Goal: Communication & Community: Ask a question

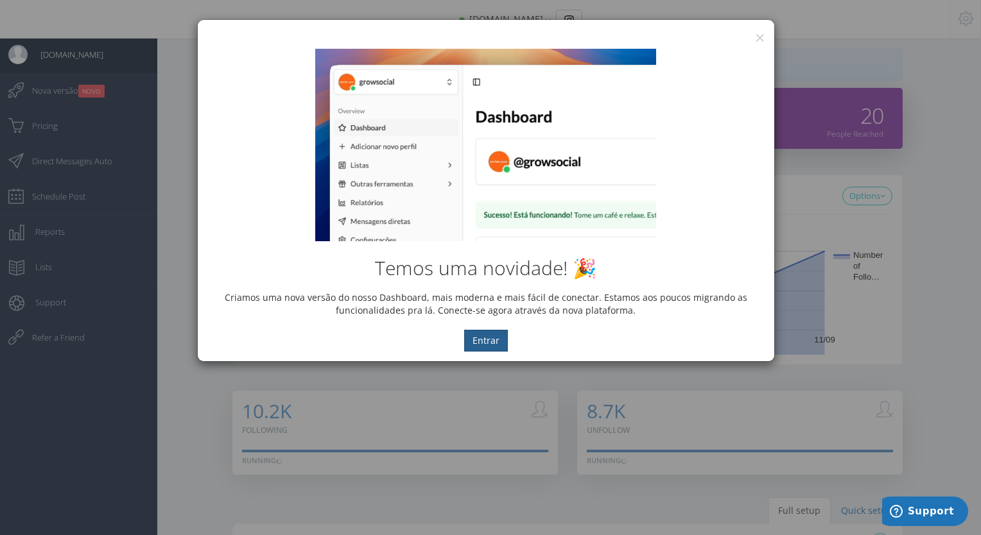
click at [486, 348] on button "Entrar" at bounding box center [486, 341] width 44 height 22
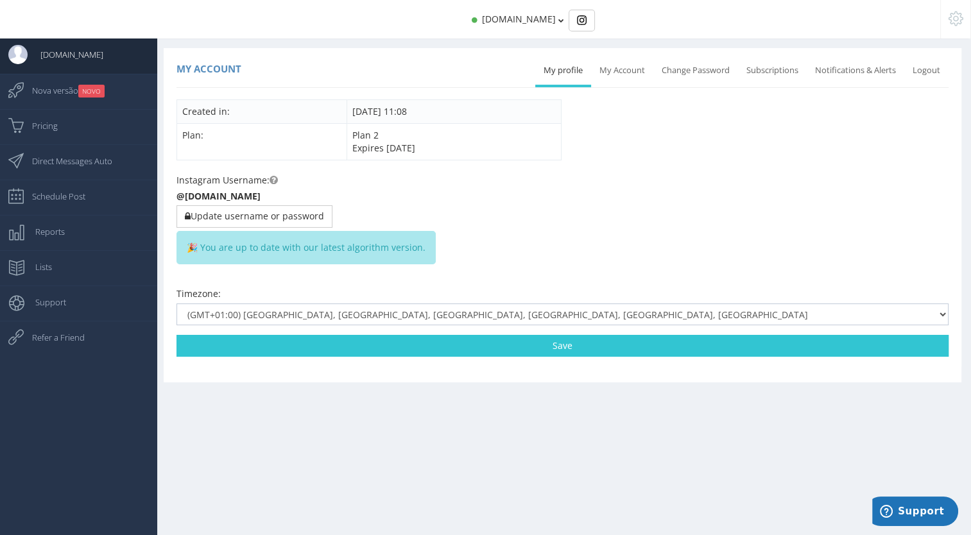
click at [230, 202] on div "Instagram Username: @[DOMAIN_NAME] Update username or password 🎉 You are up to …" at bounding box center [562, 225] width 772 height 104
click at [230, 219] on button "Update username or password" at bounding box center [254, 216] width 156 height 22
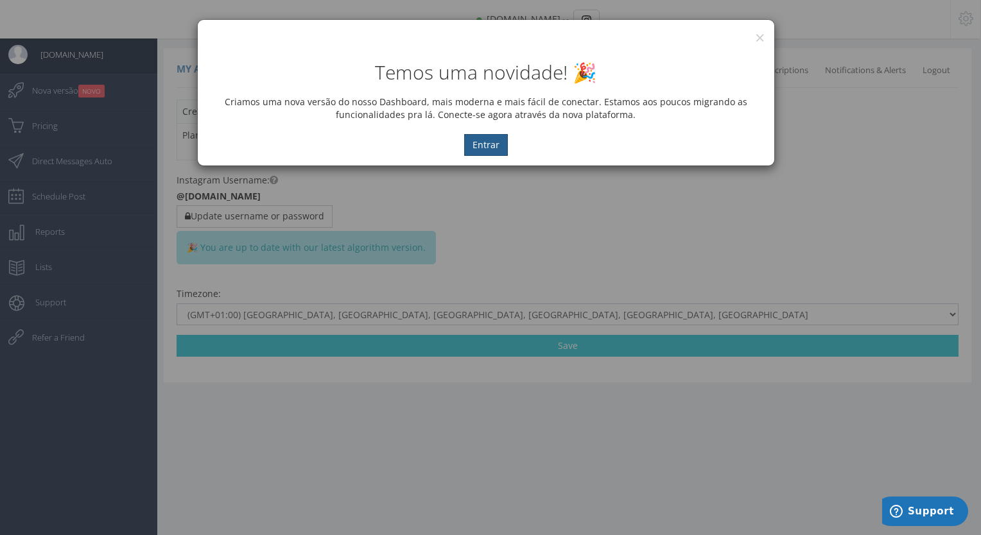
click at [501, 143] on button "Entrar" at bounding box center [486, 145] width 44 height 22
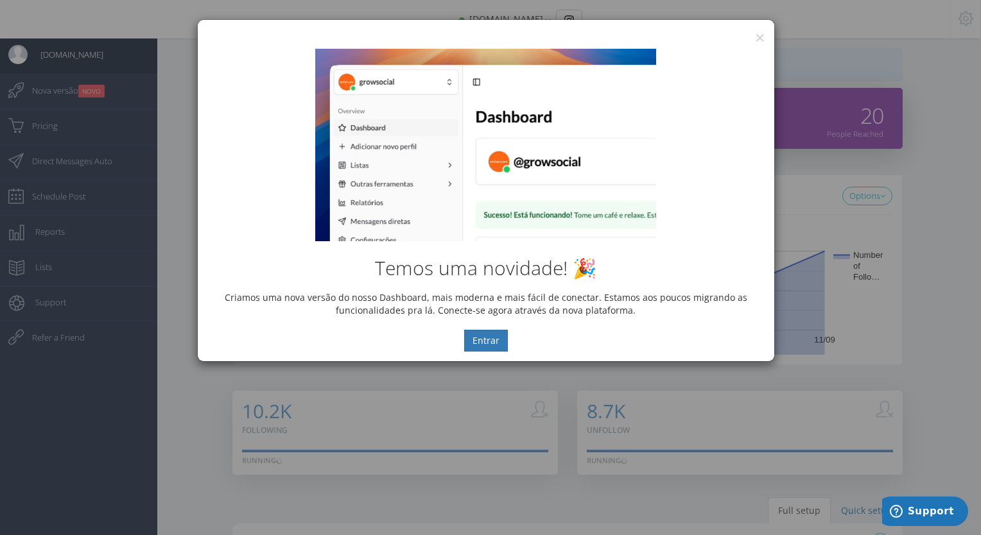
click at [764, 36] on div "× IG Grow Social" at bounding box center [486, 29] width 576 height 19
click at [747, 41] on div "Temos uma novidade! 🎉 Criamos uma nova versão do nosso Dashboard, mais moderna …" at bounding box center [486, 200] width 576 height 322
click at [759, 36] on button "×" at bounding box center [760, 37] width 10 height 17
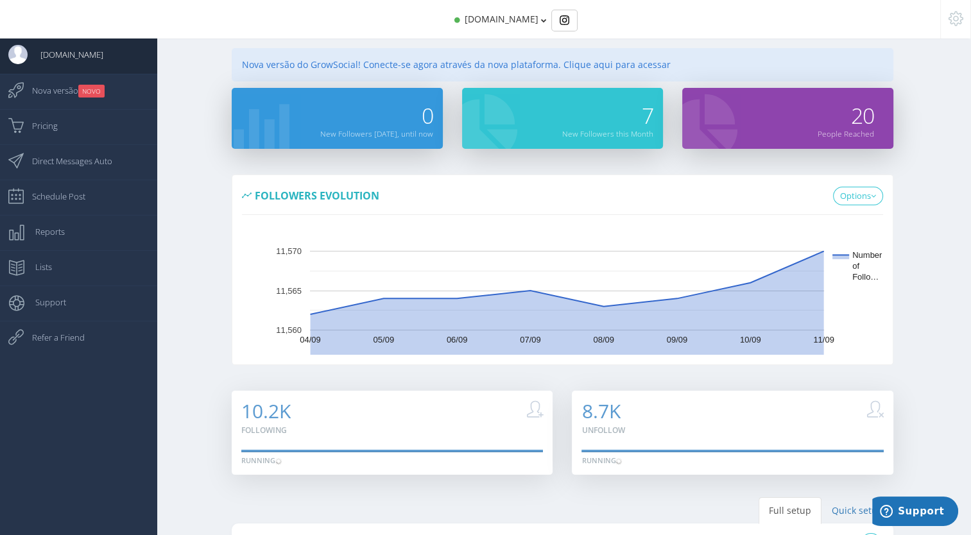
click at [541, 20] on icon at bounding box center [544, 20] width 6 height 9
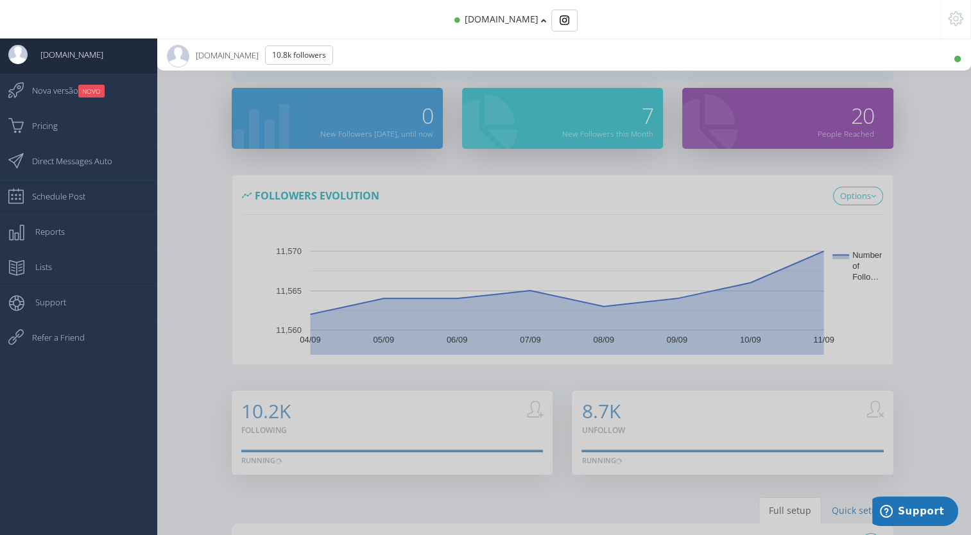
click at [200, 61] on span "jaegermeister.in 10.8K Followers" at bounding box center [255, 55] width 176 height 32
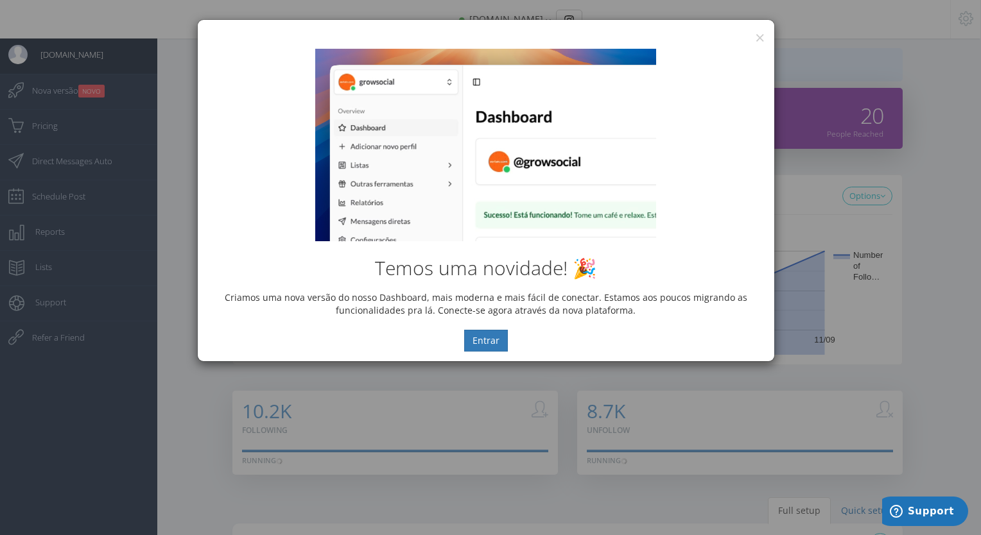
click at [744, 32] on div "× IG Grow Social" at bounding box center [486, 29] width 576 height 19
click at [752, 32] on div "× IG Grow Social" at bounding box center [486, 29] width 576 height 19
click at [761, 37] on button "×" at bounding box center [760, 37] width 10 height 17
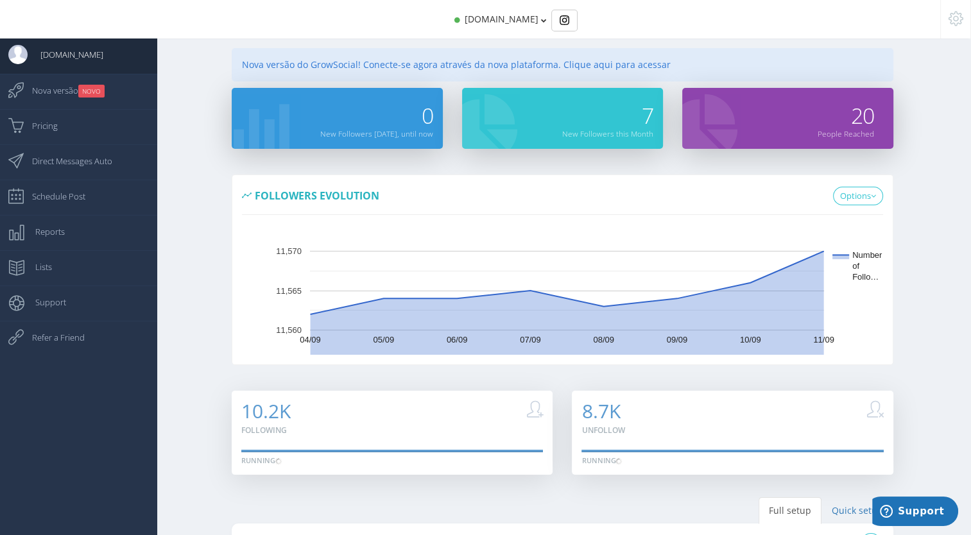
click at [942, 15] on div at bounding box center [955, 19] width 31 height 39
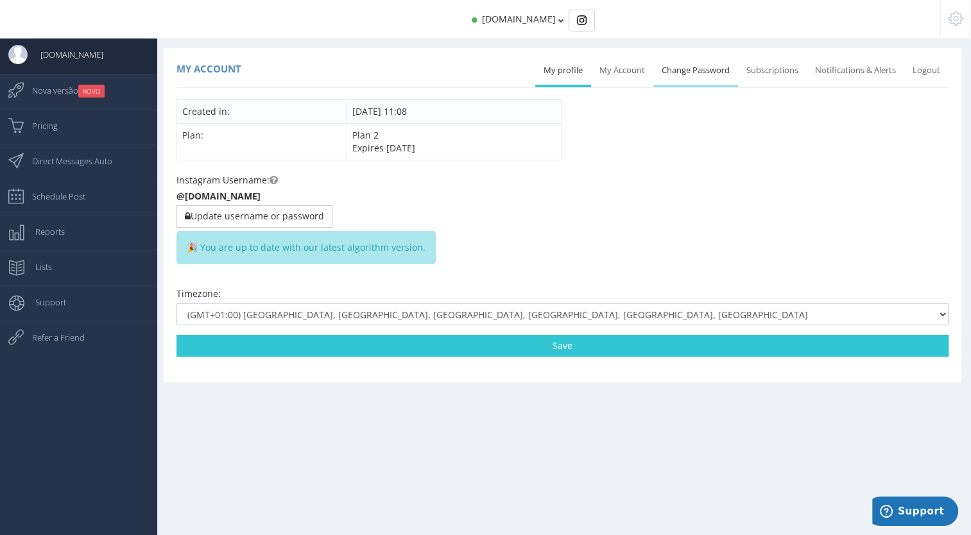
click at [690, 69] on link "Change Password" at bounding box center [695, 70] width 85 height 28
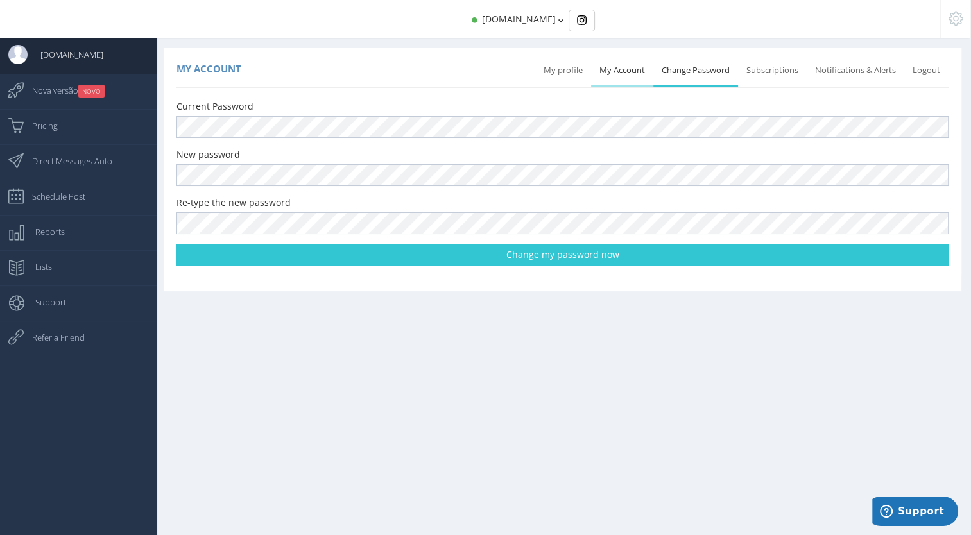
click at [620, 71] on link "My Account" at bounding box center [622, 70] width 62 height 28
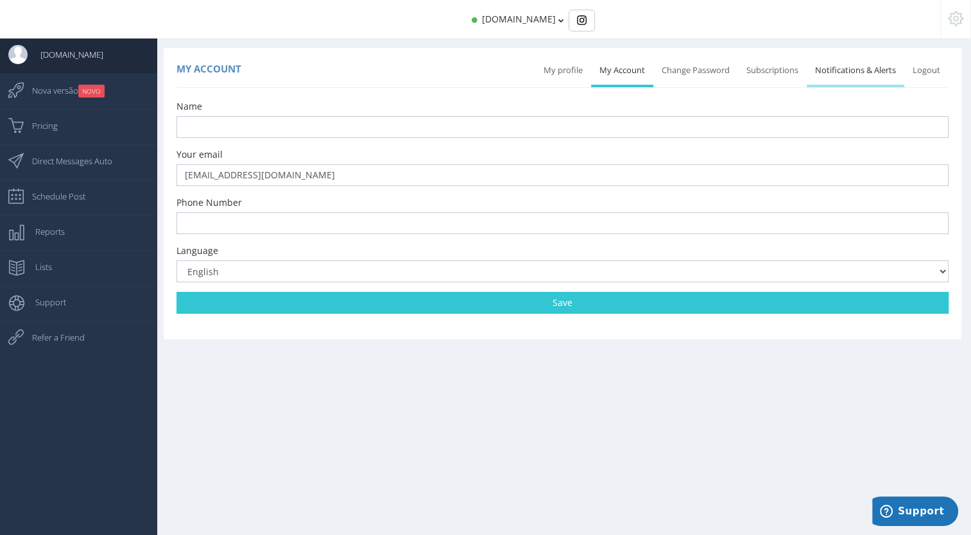
click at [893, 73] on link "Notifications & Alerts" at bounding box center [856, 70] width 98 height 28
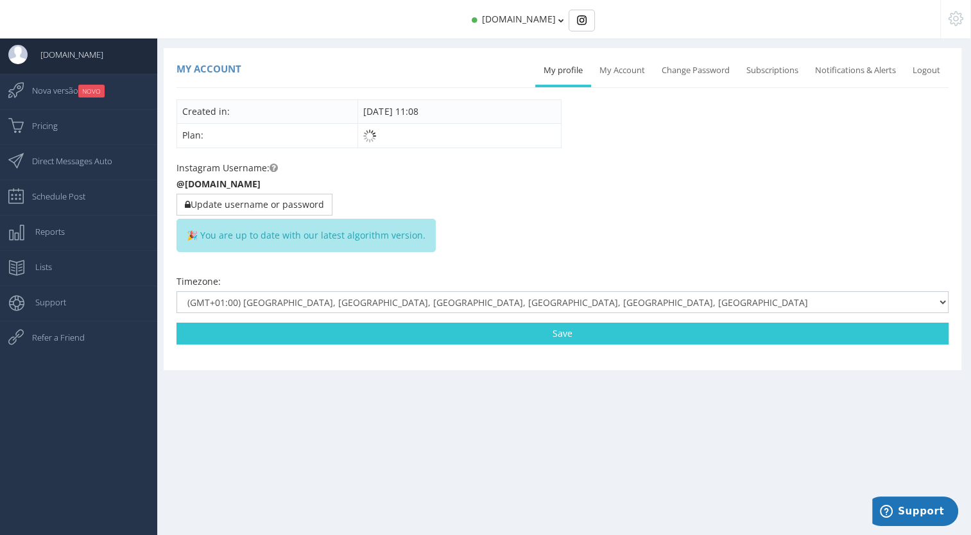
click at [279, 171] on div "Instagram Username: @[DOMAIN_NAME] Update username or password 🎉 You are up to …" at bounding box center [562, 213] width 772 height 104
click at [268, 168] on label "Instagram Username:" at bounding box center [226, 168] width 101 height 13
click at [272, 164] on icon at bounding box center [274, 168] width 8 height 9
click at [275, 176] on div "Instagram Username: @[DOMAIN_NAME] Update username or password 🎉 You are up to …" at bounding box center [562, 213] width 772 height 104
click at [275, 165] on icon at bounding box center [274, 168] width 8 height 9
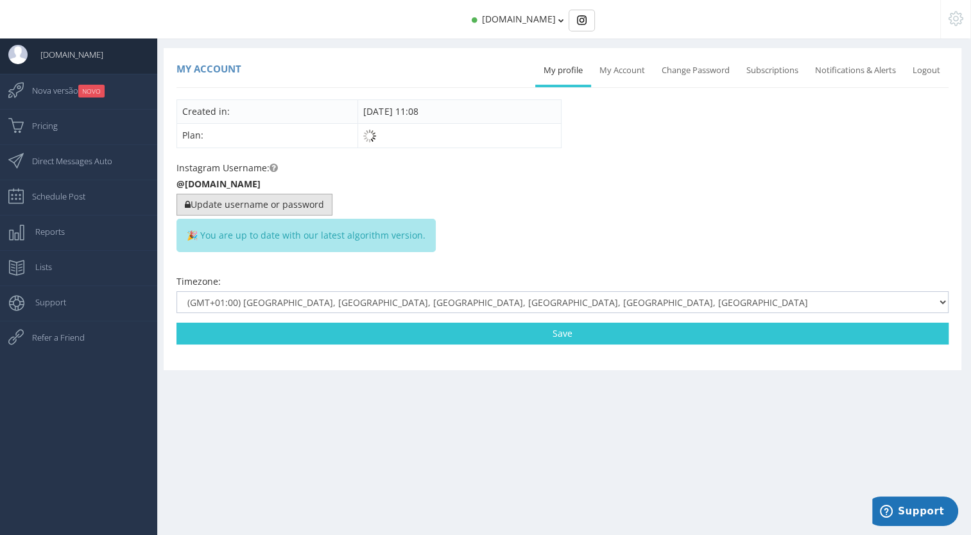
click at [185, 207] on icon "button" at bounding box center [188, 204] width 6 height 9
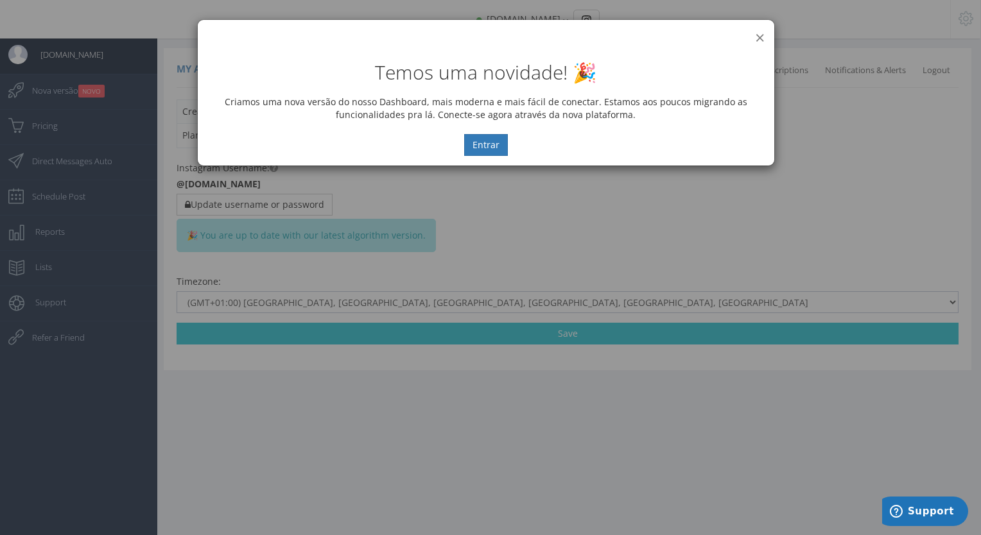
click at [760, 38] on button "×" at bounding box center [760, 37] width 10 height 17
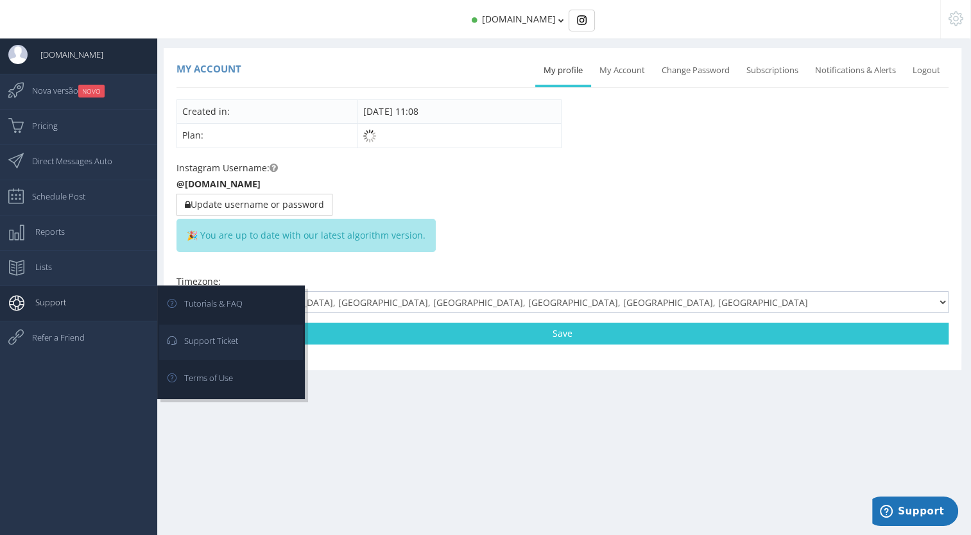
click at [229, 341] on span "Support Ticket" at bounding box center [204, 341] width 67 height 32
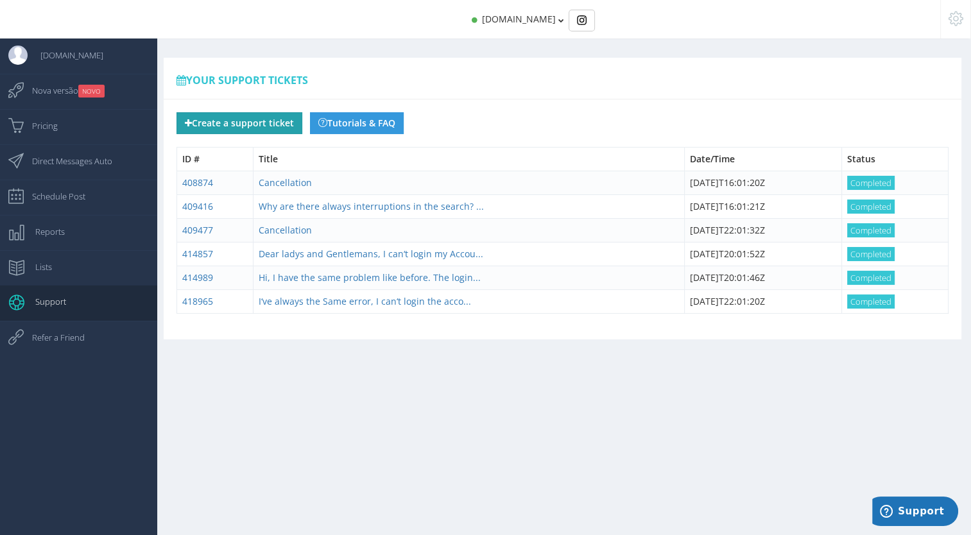
click at [241, 123] on button "Create a support ticket" at bounding box center [239, 123] width 126 height 22
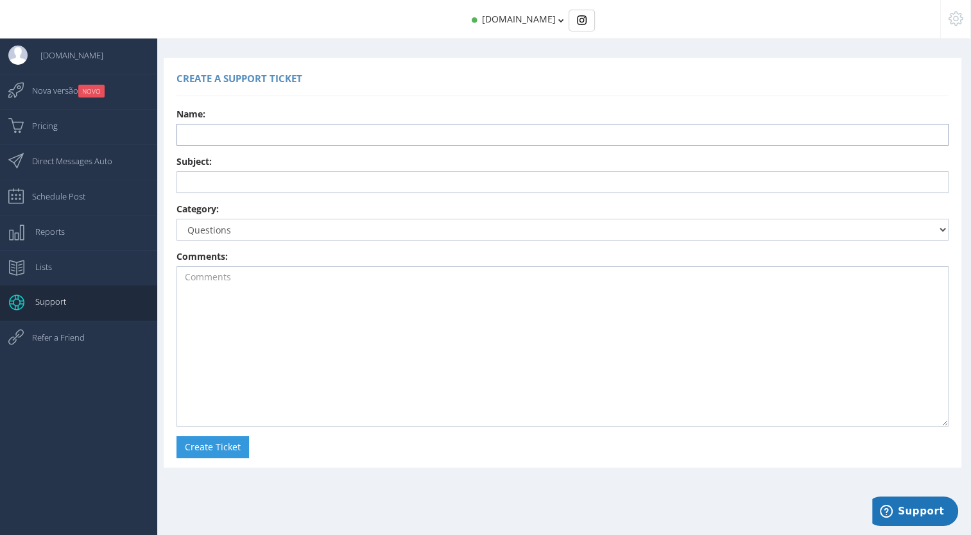
click at [347, 139] on input "text" at bounding box center [562, 135] width 772 height 22
type input "Alina Liebhoff"
click at [270, 232] on select "Questions Suggestions Error Reporting Cancel my Plan @jaegermeister.in Exchange…" at bounding box center [562, 230] width 772 height 22
click at [271, 234] on select "Questions Suggestions Error Reporting Cancel my Plan @jaegermeister.in Exchange…" at bounding box center [562, 230] width 772 height 22
click at [226, 191] on input "text" at bounding box center [562, 182] width 772 height 22
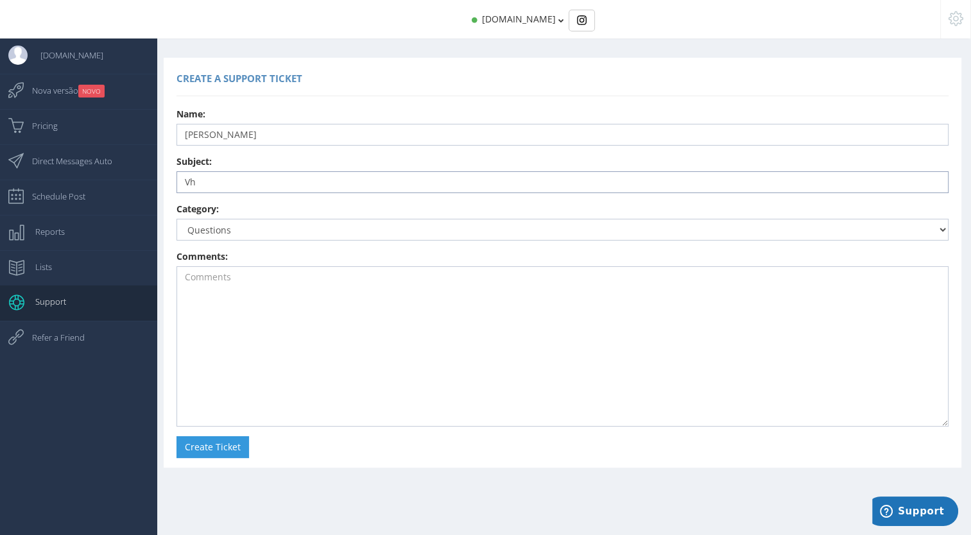
type input "V"
type input "Change instagram name"
click at [239, 293] on textarea at bounding box center [562, 346] width 772 height 160
click at [371, 281] on textarea "Hi, i have changed my instagram name from jaegermeister.in to alina.liebhoff"" at bounding box center [562, 346] width 772 height 160
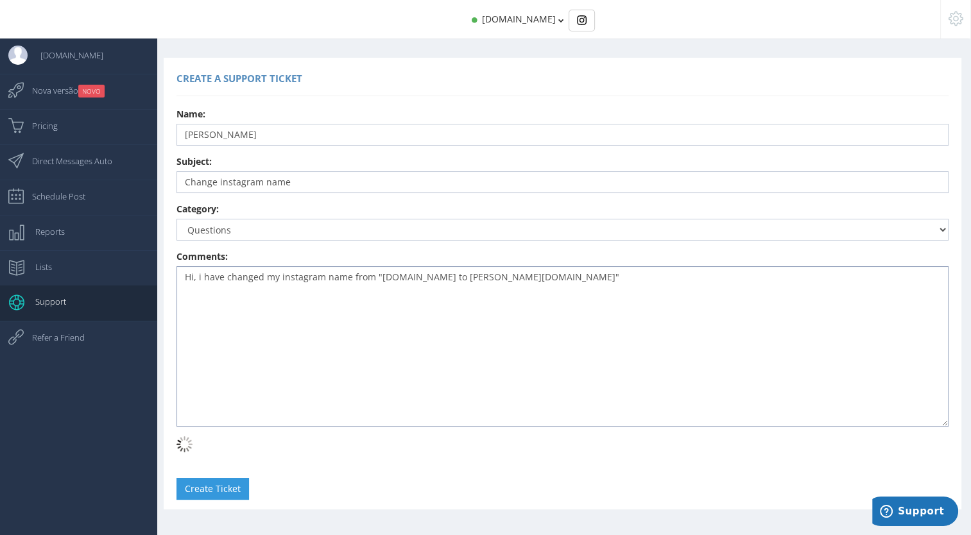
click at [432, 277] on textarea "Hi, i have changed my instagram name from "jaegermeister.in to alina.liebhoff"" at bounding box center [562, 346] width 772 height 160
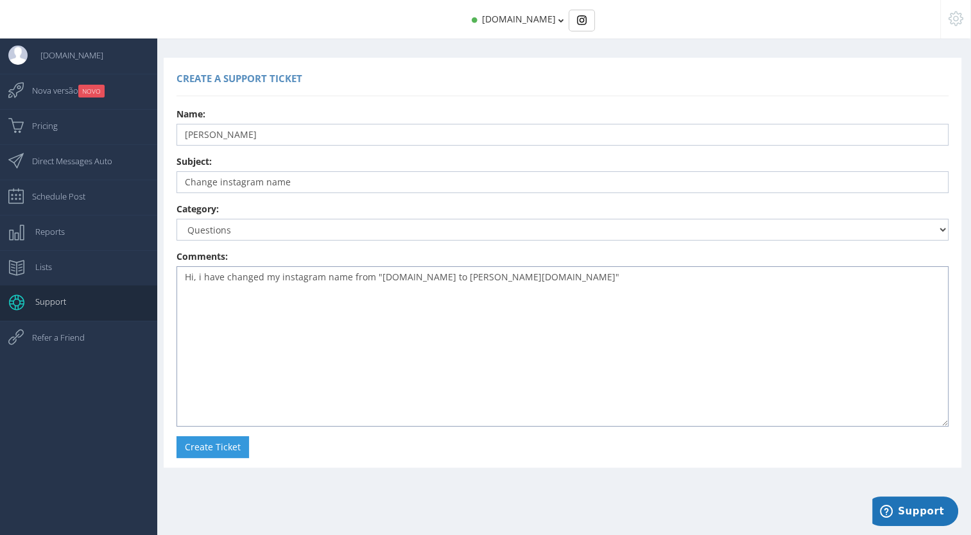
click at [441, 277] on textarea "Hi, i have changed my instagram name from "jaegermeister.in to alina.liebhoff"" at bounding box center [562, 346] width 772 height 160
click at [457, 276] on textarea "Hi, i have changed my instagram name from "jaegermeister.in" to alina.liebhoff"" at bounding box center [562, 346] width 772 height 160
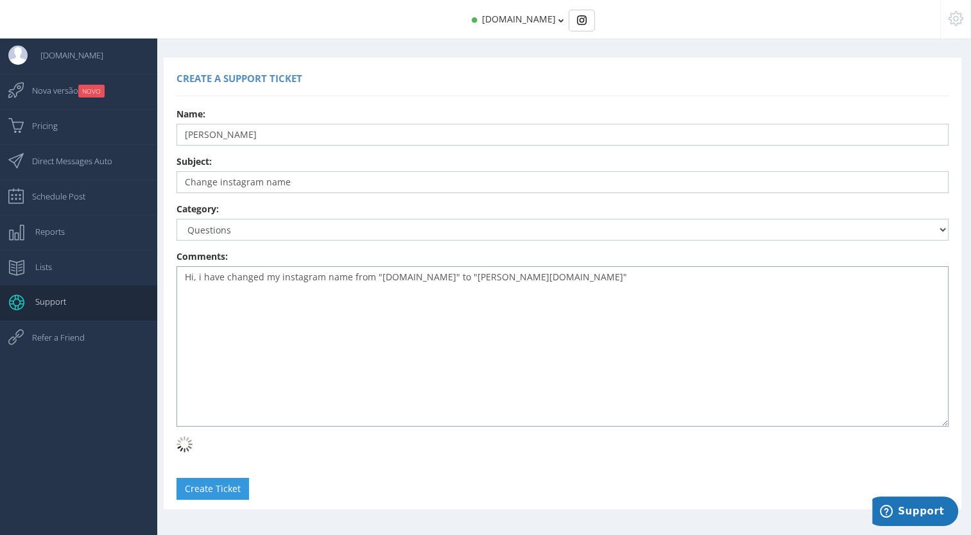
click at [537, 286] on textarea "Hi, i have changed my instagram name from "jaegermeister.in" to "alina.liebhoff"" at bounding box center [562, 346] width 772 height 160
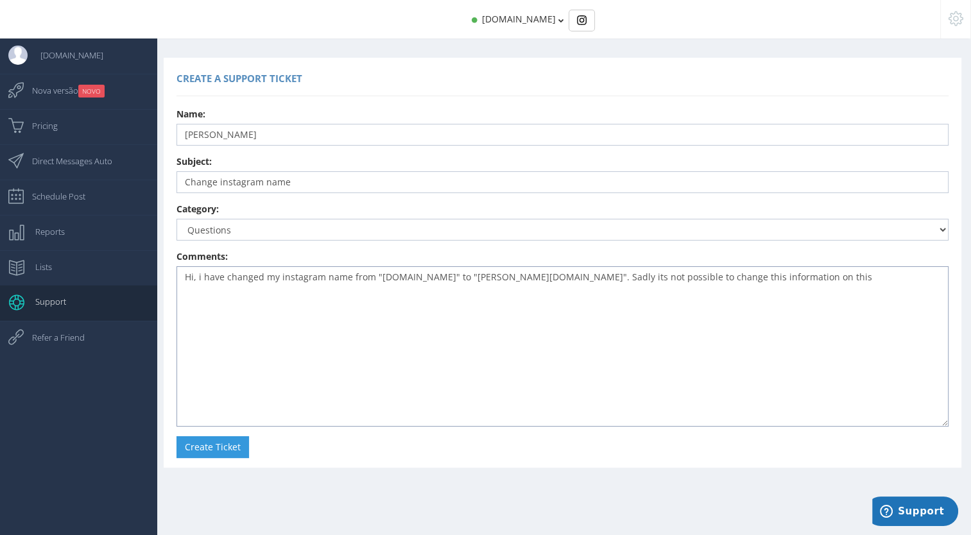
click at [673, 280] on textarea "Hi, i have changed my instagram name from "jaegermeister.in" to "alina.liebhoff…" at bounding box center [562, 346] width 772 height 160
click at [771, 281] on textarea "Hi, i have changed my instagram name from "jaegermeister.in" to "alina.liebhoff…" at bounding box center [562, 346] width 772 height 160
click at [240, 291] on textarea "Hi, i have changed my instagram name from "jaegermeister.in" to "alina.liebhoff…" at bounding box center [562, 346] width 772 height 160
click at [427, 292] on textarea "Hi, i have changed my instagram name from "jaegermeister.in" to "alina.liebhoff…" at bounding box center [562, 346] width 772 height 160
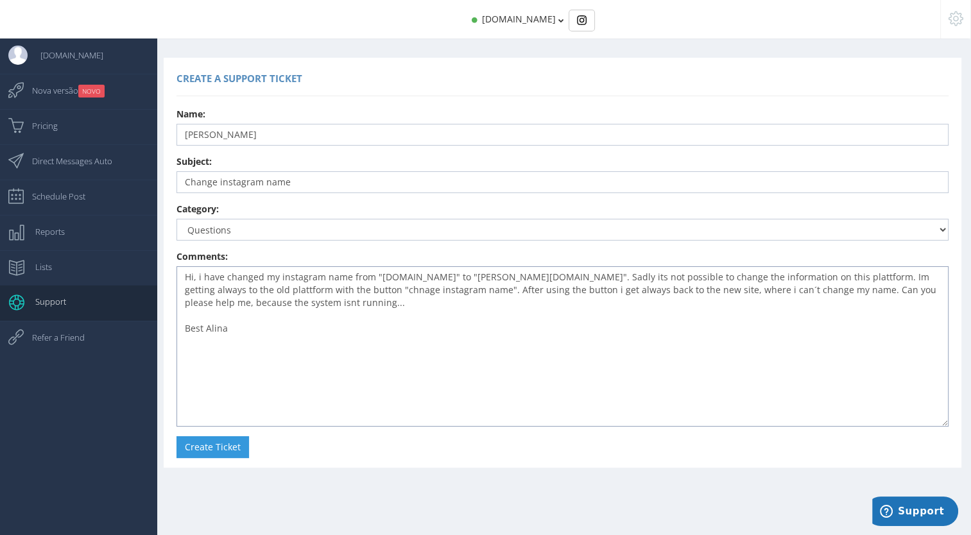
drag, startPoint x: 243, startPoint y: 331, endPoint x: 177, endPoint y: 279, distance: 83.6
click at [177, 279] on textarea "Hi, i have changed my instagram name from "[DOMAIN_NAME]" to "[PERSON_NAME][DOM…" at bounding box center [562, 346] width 772 height 160
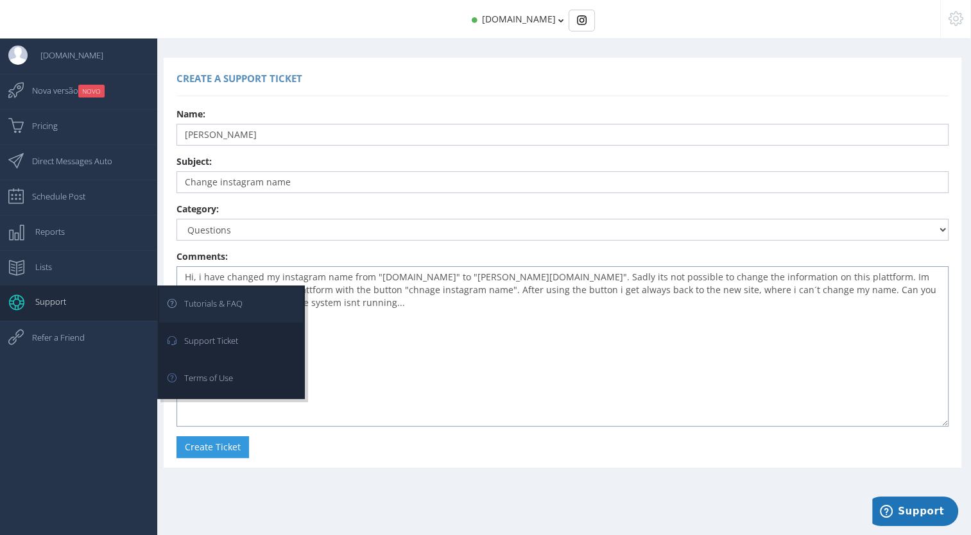
type textarea "Hi, i have changed my instagram name from "[DOMAIN_NAME]" to "[PERSON_NAME][DOM…"
click at [222, 304] on span "Tutorials & FAQ" at bounding box center [206, 304] width 71 height 32
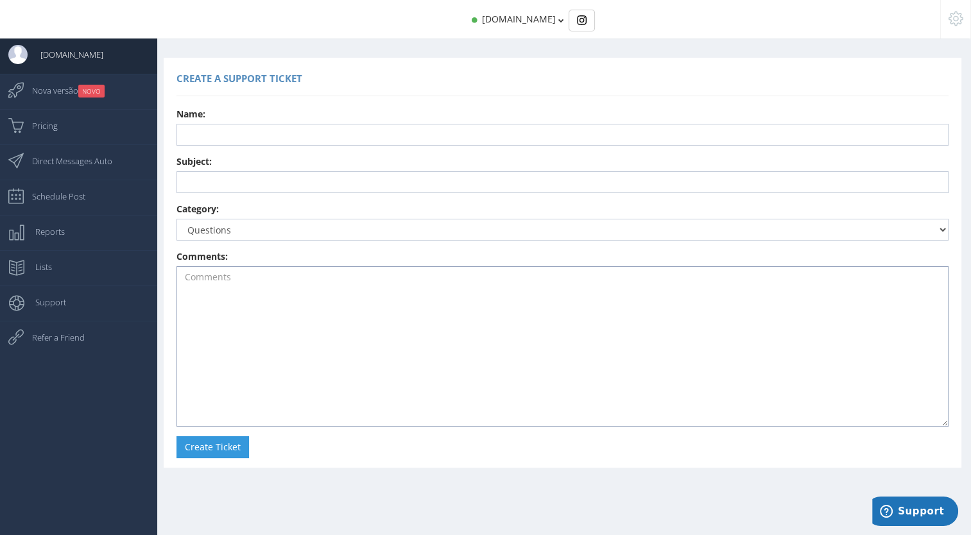
click at [288, 289] on textarea at bounding box center [562, 346] width 772 height 160
paste textarea "Hi, i have changed my instagram name from "[DOMAIN_NAME]" to "[PERSON_NAME][DOM…"
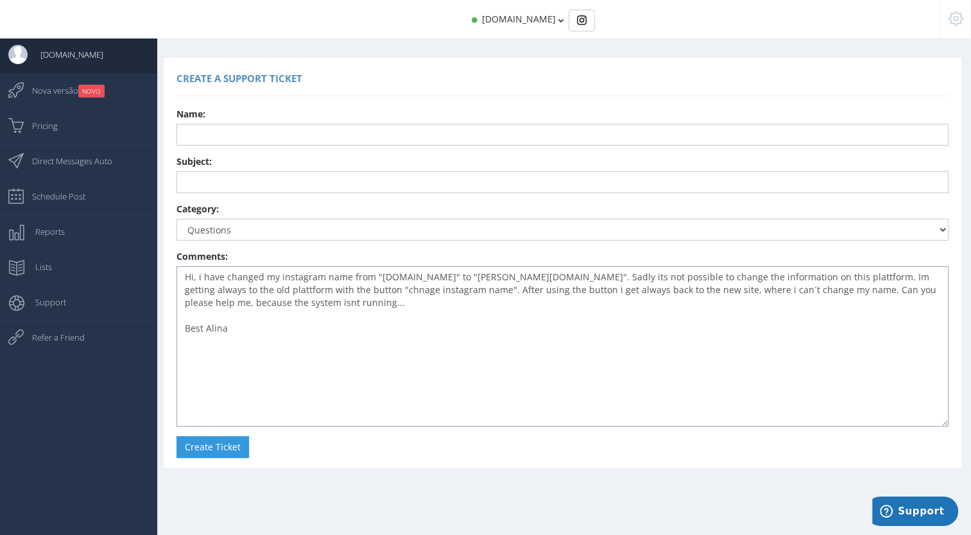
type textarea "Hi, i have changed my instagram name from "[DOMAIN_NAME]" to "[PERSON_NAME][DOM…"
click at [198, 168] on label "Subject:" at bounding box center [193, 161] width 35 height 13
click at [229, 176] on input "text" at bounding box center [562, 182] width 772 height 22
type input "Change instagram name"
click at [226, 132] on input "text" at bounding box center [562, 135] width 772 height 22
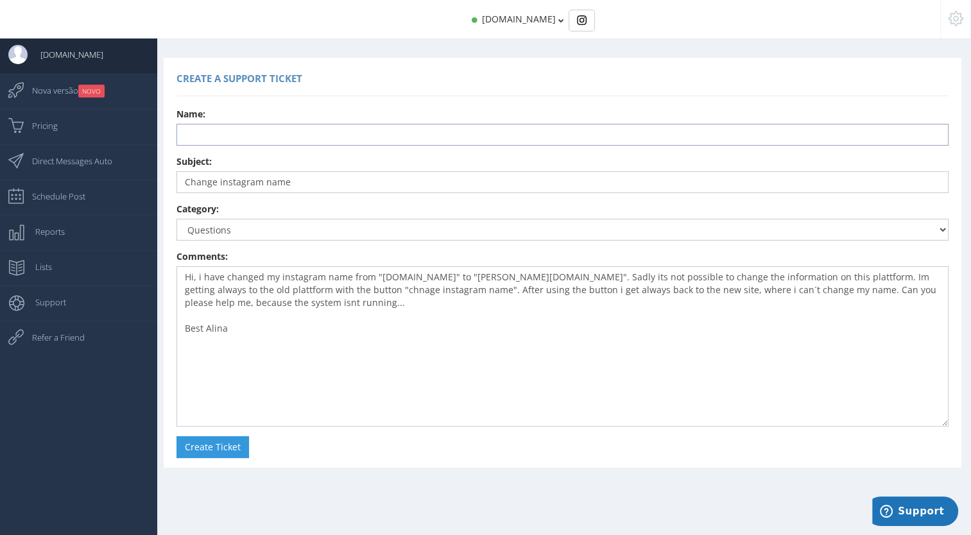
type input "[PERSON_NAME]"
click at [218, 451] on button "Create Ticket" at bounding box center [212, 447] width 73 height 22
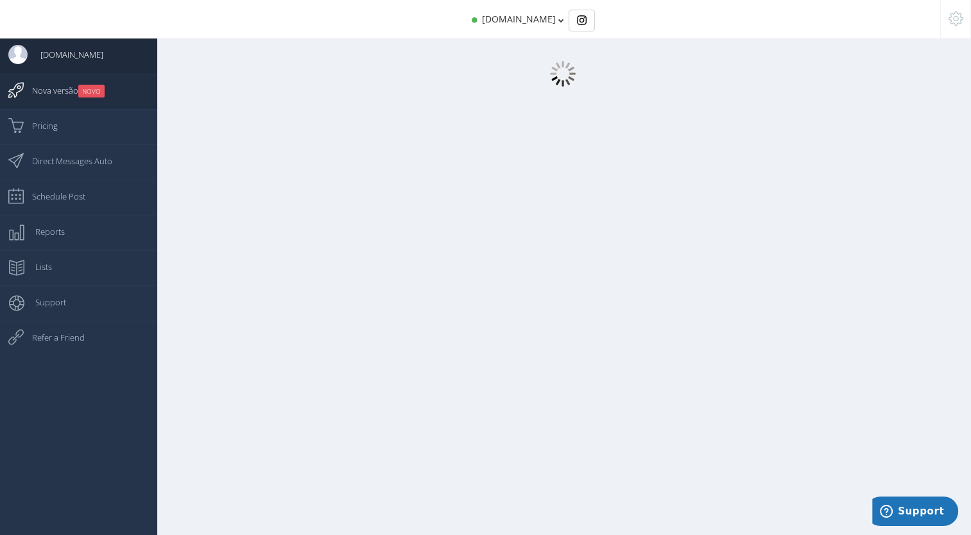
click at [85, 85] on small "NOVO" at bounding box center [91, 91] width 26 height 13
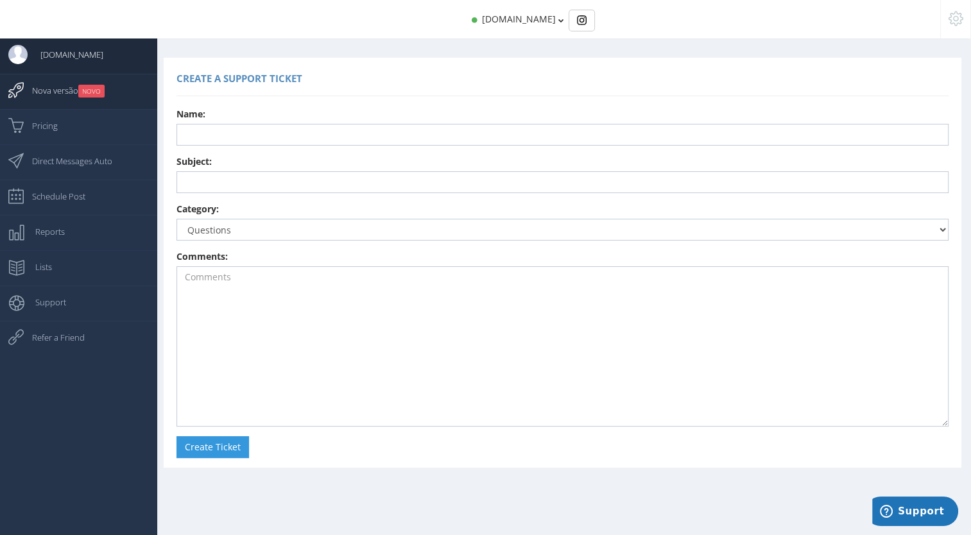
click at [62, 92] on span "Nova versão NOVO" at bounding box center [61, 90] width 85 height 32
